Goal: Task Accomplishment & Management: Use online tool/utility

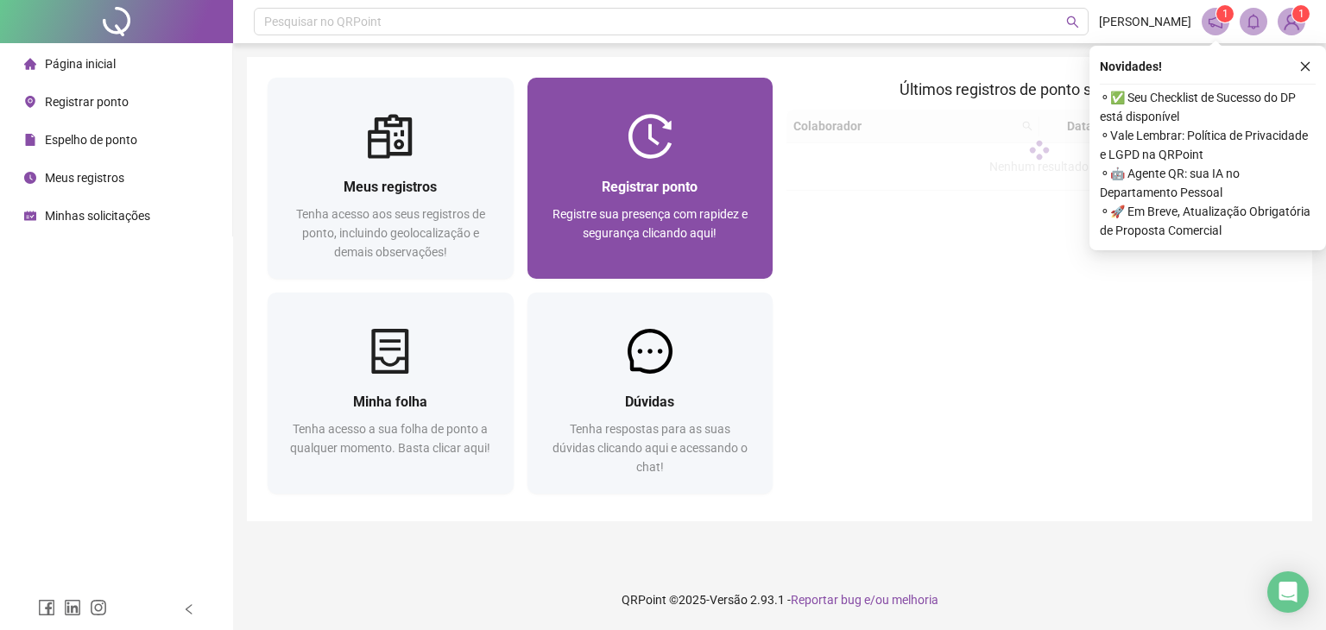
click at [663, 164] on div "Registrar ponto Registre sua presença com rapidez e segurança clicando aqui!" at bounding box center [651, 219] width 246 height 120
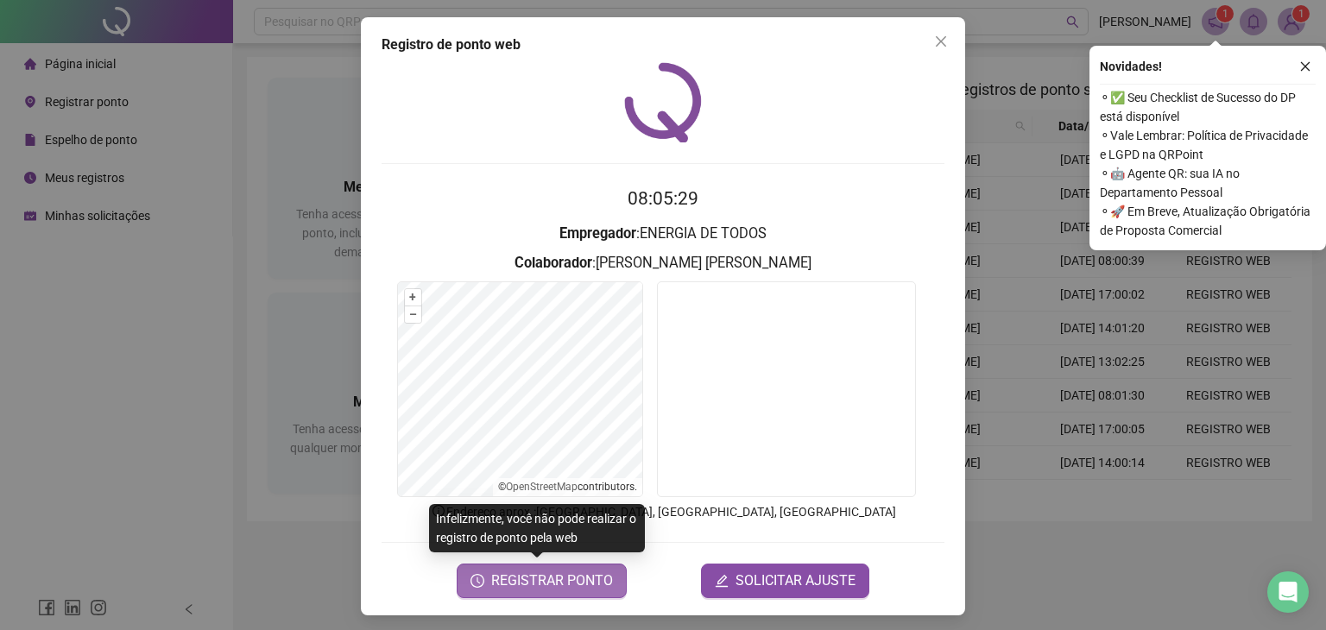
click at [556, 585] on span "REGISTRAR PONTO" at bounding box center [552, 581] width 122 height 21
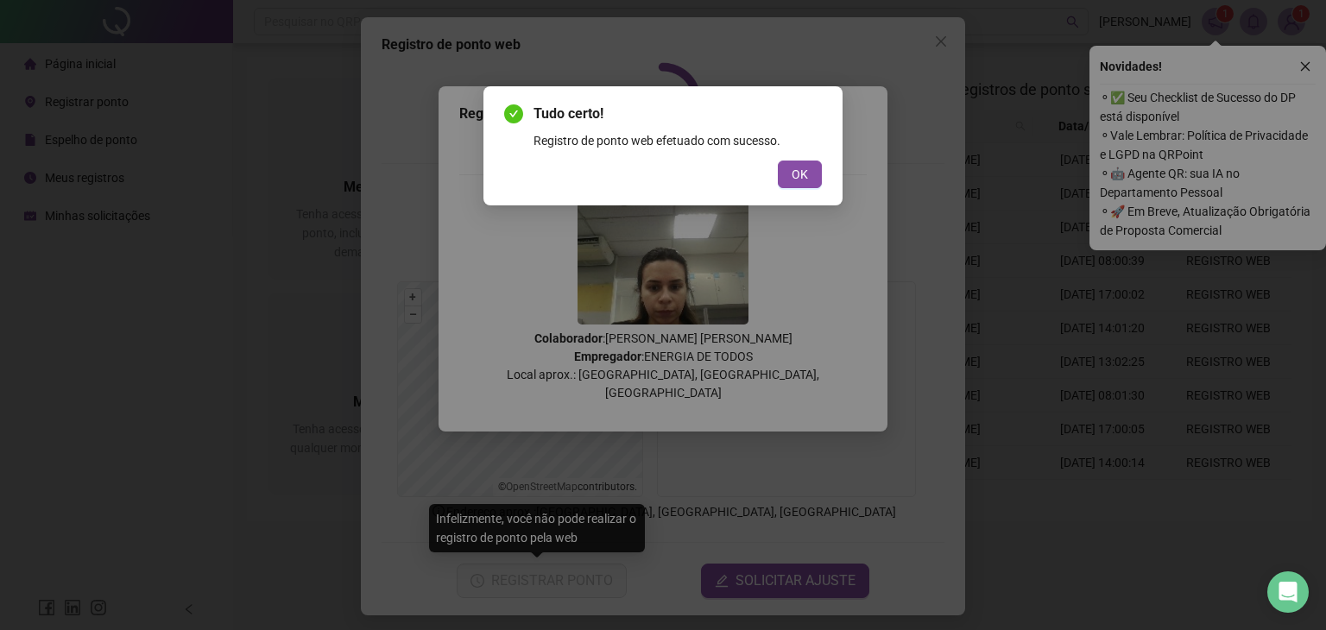
click at [805, 174] on span "OK" at bounding box center [800, 174] width 16 height 19
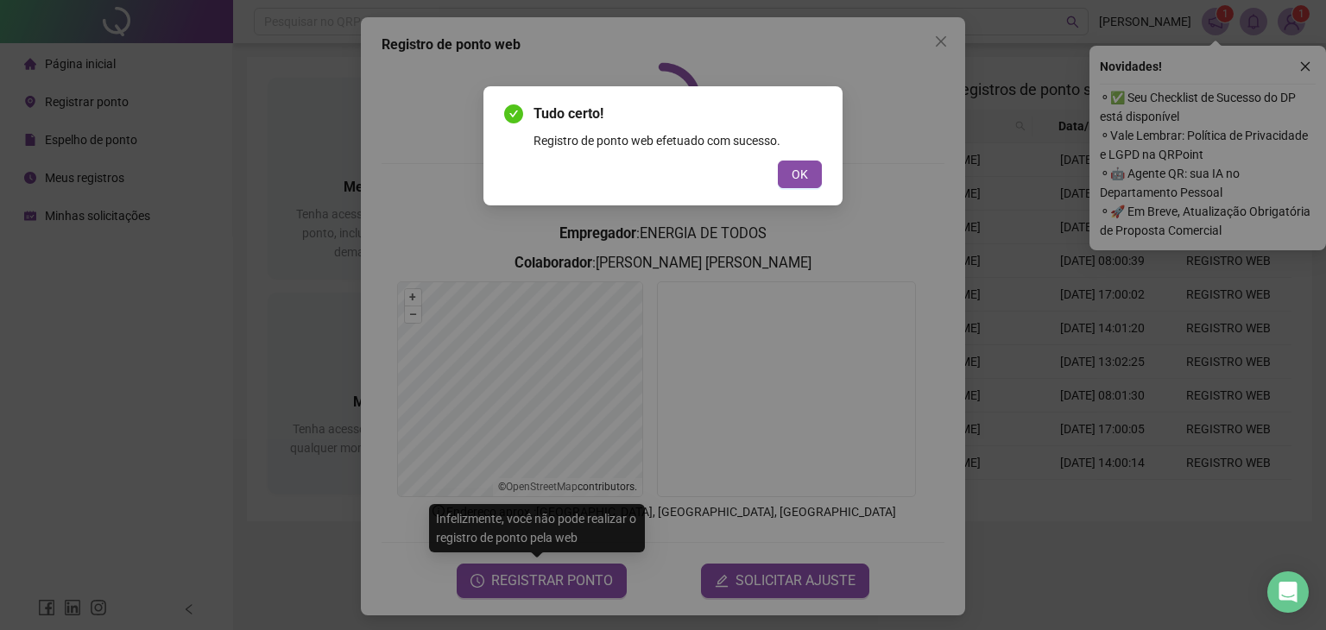
click at [806, 171] on div "Tudo certo! Registro de ponto web efetuado com sucesso. OK" at bounding box center [663, 315] width 1326 height 630
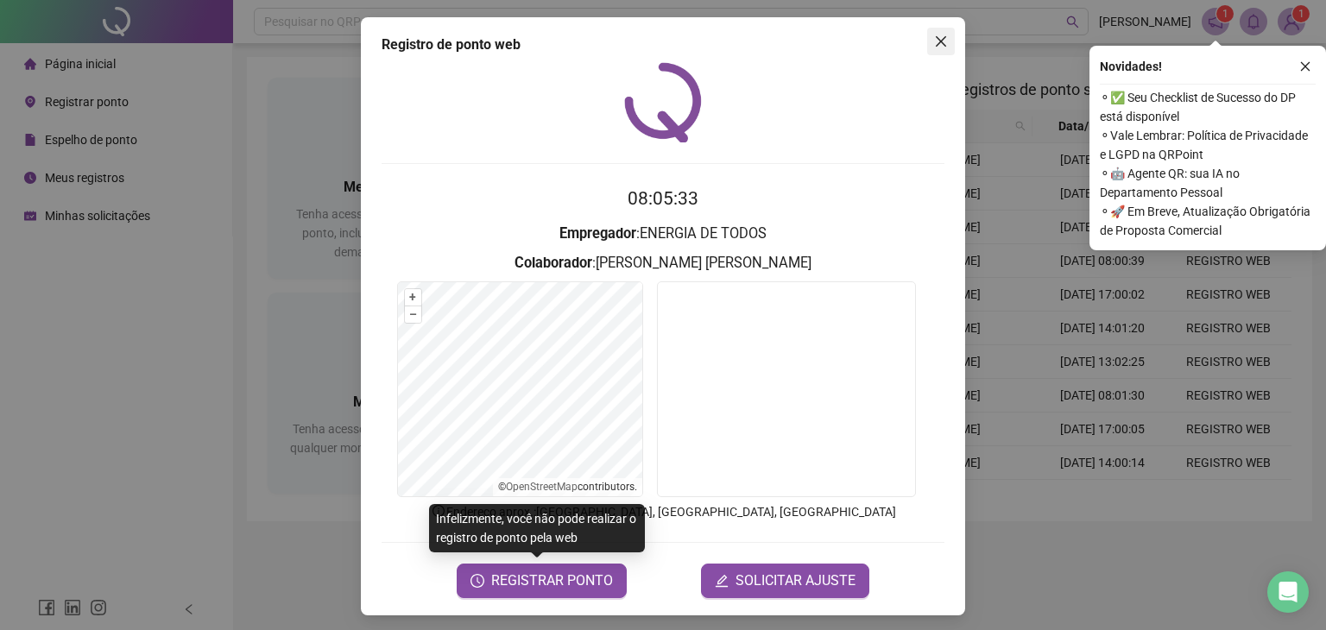
click at [934, 44] on icon "close" at bounding box center [941, 42] width 14 height 14
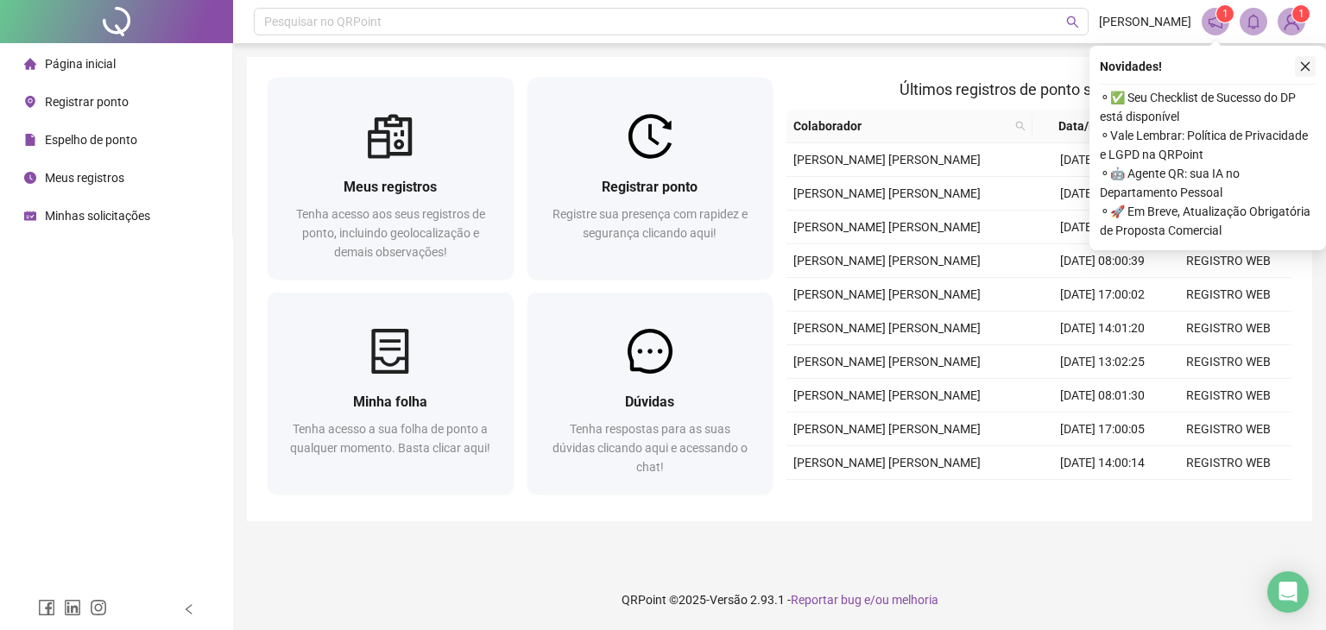
click at [1318, 63] on div "Novidades ! ⚬ ✅ Seu Checklist de Sucesso do DP está disponível ⚬ Vale Lembrar: …" at bounding box center [1208, 148] width 237 height 205
click at [1312, 62] on button "button" at bounding box center [1305, 66] width 21 height 21
